Goal: Information Seeking & Learning: Learn about a topic

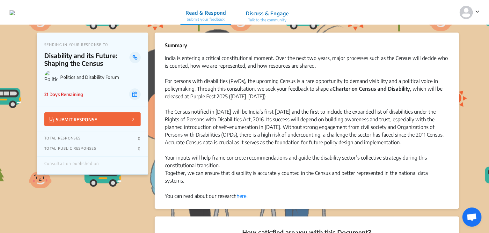
click at [338, 139] on div "The Census notified in June 2025 will be India’s first in 16 years and the firs…" at bounding box center [306, 154] width 283 height 92
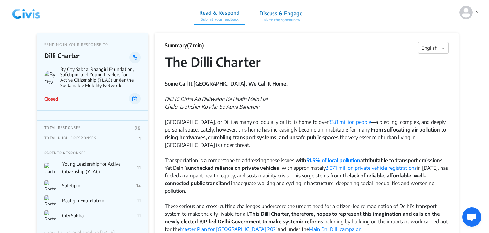
scroll to position [2, 0]
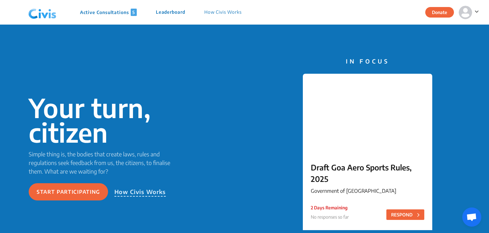
scroll to position [1242, 0]
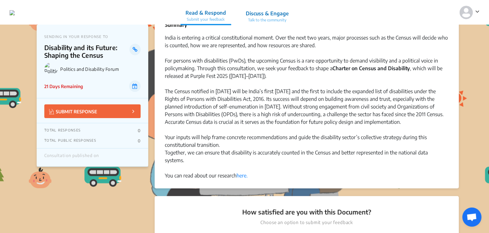
scroll to position [74, 0]
